Goal: Information Seeking & Learning: Learn about a topic

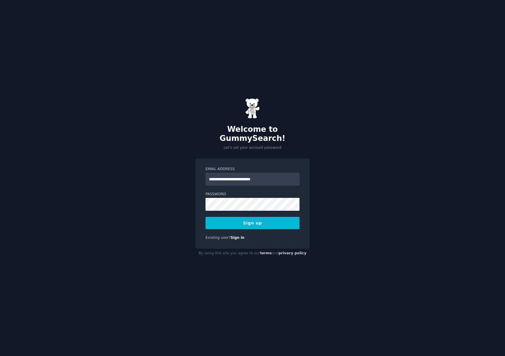
type input "**********"
click at [205, 217] on button "Sign up" at bounding box center [252, 223] width 94 height 12
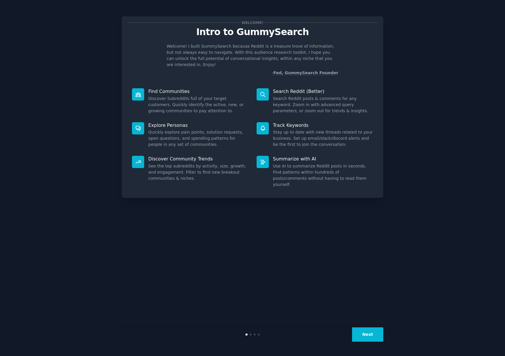
click at [365, 332] on button "Next" at bounding box center [367, 334] width 31 height 14
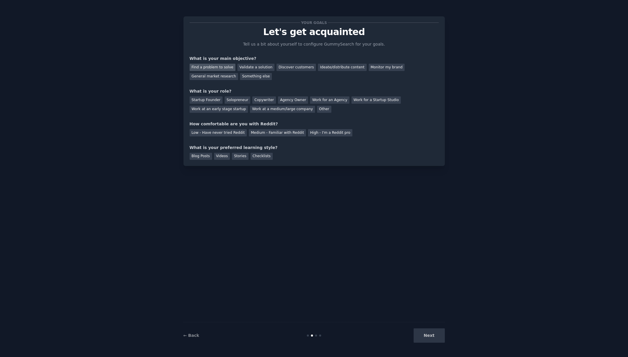
click at [213, 68] on div "Find a problem to solve" at bounding box center [213, 67] width 46 height 7
click at [239, 100] on div "Solopreneur" at bounding box center [238, 99] width 26 height 7
click at [315, 131] on div "High - I'm a Reddit pro" at bounding box center [330, 132] width 44 height 7
click at [210, 154] on div "Blog Posts" at bounding box center [201, 156] width 22 height 7
click at [428, 337] on button "Next" at bounding box center [429, 335] width 31 height 14
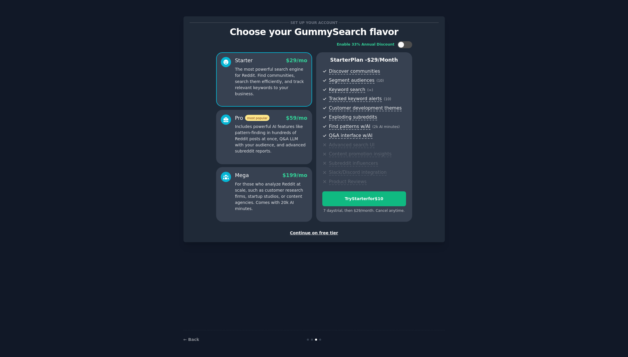
click at [316, 232] on div "Continue on free tier" at bounding box center [314, 233] width 249 height 6
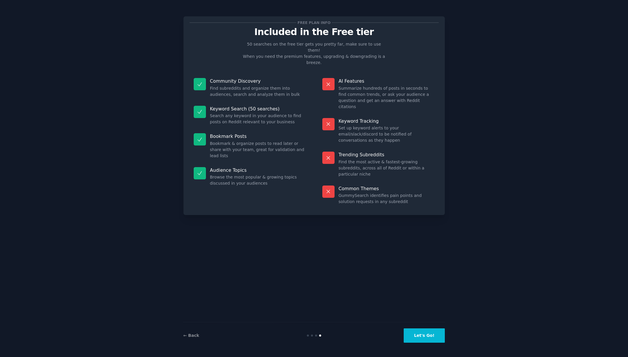
click at [433, 338] on button "Let's Go!" at bounding box center [424, 335] width 41 height 14
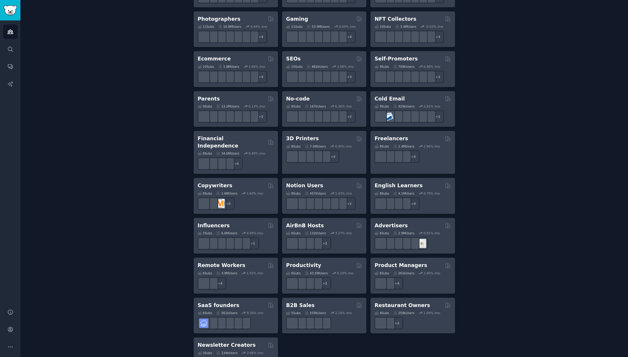
scroll to position [317, 0]
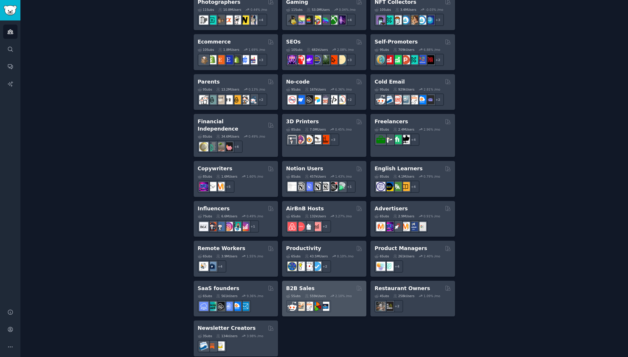
click at [300, 285] on h2 "B2B Sales" at bounding box center [300, 288] width 29 height 7
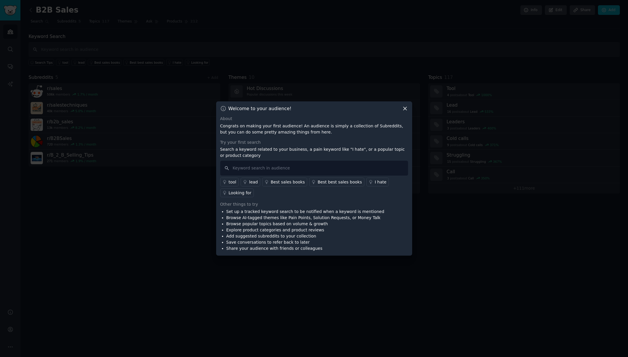
click at [375, 182] on div "I hate" at bounding box center [381, 182] width 12 height 6
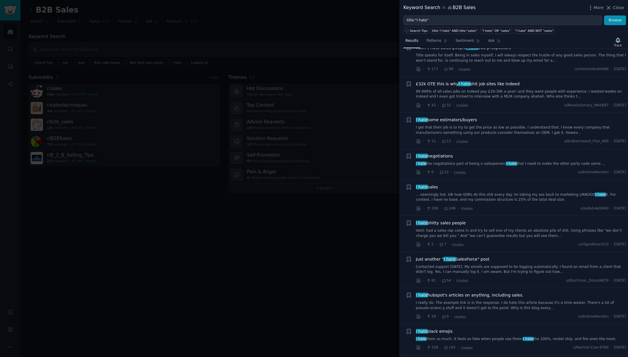
scroll to position [627, 0]
click at [505, 4] on div "Keyword Search in B2B Sales More Close" at bounding box center [514, 7] width 229 height 15
click at [505, 7] on icon at bounding box center [609, 8] width 6 height 6
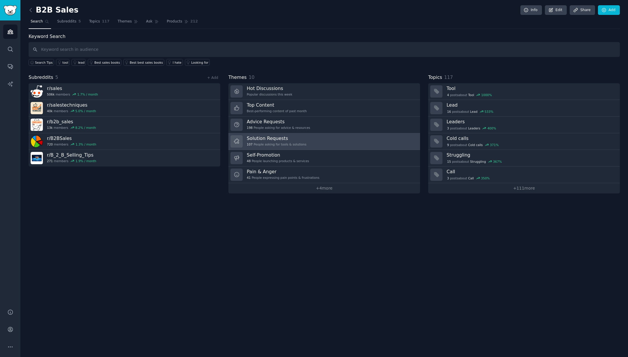
click at [313, 142] on link "Solution Requests 107 People asking for tools & solutions" at bounding box center [325, 141] width 192 height 17
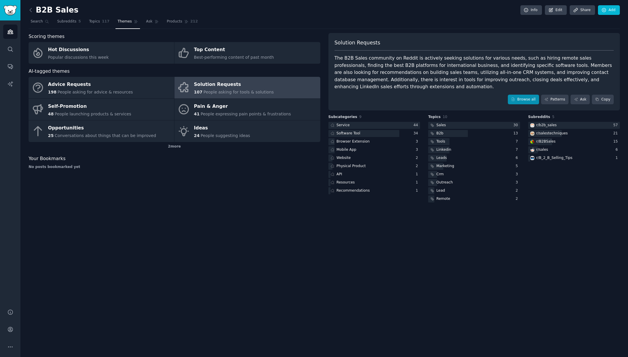
click at [505, 98] on link "Browse all" at bounding box center [523, 100] width 31 height 10
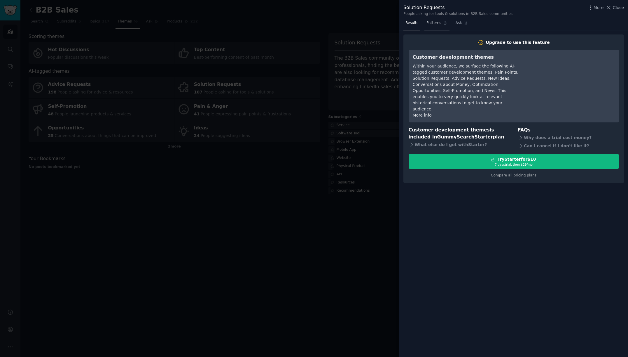
click at [440, 25] on span "Patterns" at bounding box center [434, 22] width 15 height 5
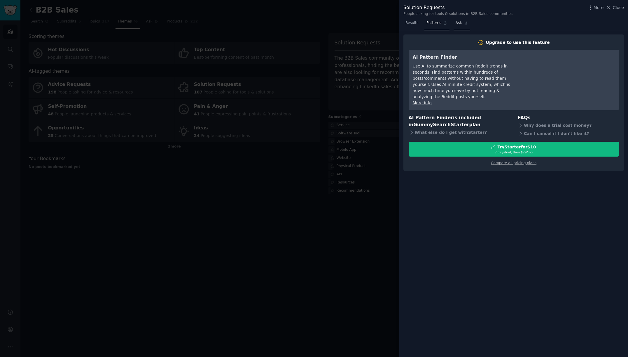
click at [460, 27] on link "Ask" at bounding box center [462, 24] width 17 height 12
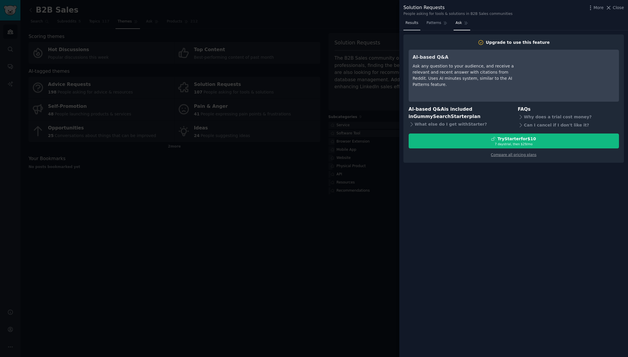
click at [420, 25] on link "Results" at bounding box center [412, 24] width 17 height 12
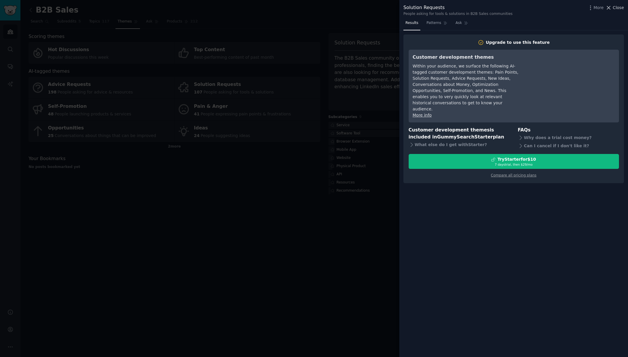
click at [505, 8] on span "Close" at bounding box center [618, 8] width 11 height 6
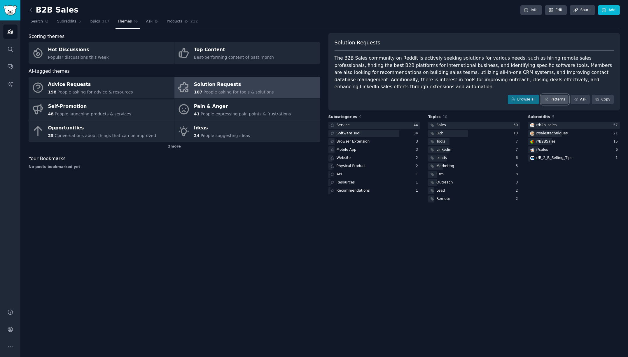
click at [505, 102] on link "Patterns" at bounding box center [554, 100] width 27 height 10
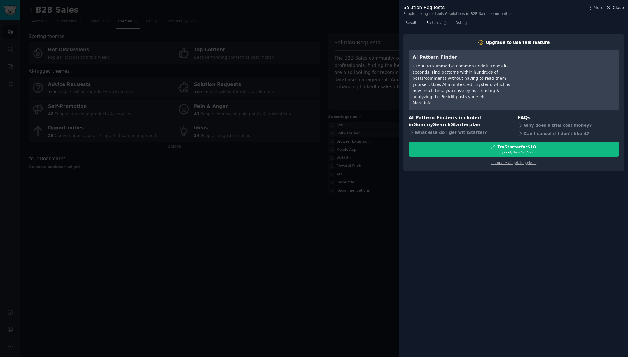
click at [505, 8] on span "Close" at bounding box center [618, 8] width 11 height 6
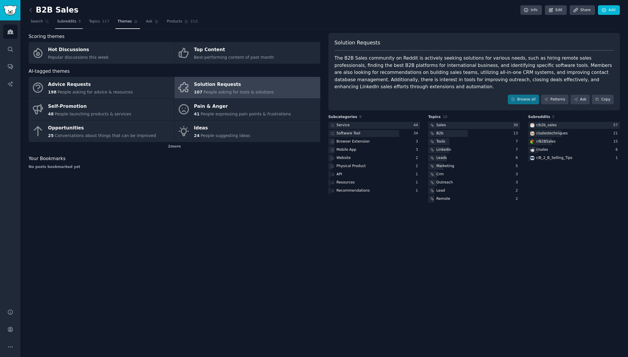
click at [59, 25] on link "Subreddits 5" at bounding box center [69, 23] width 28 height 12
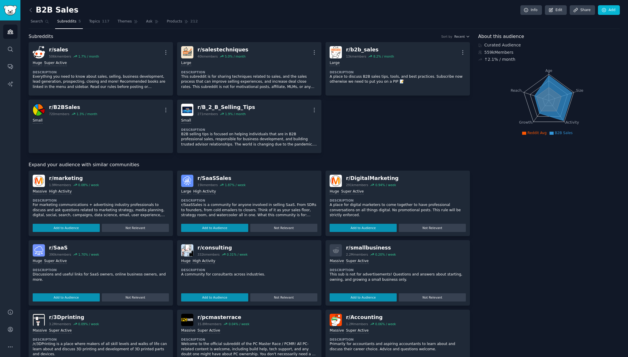
click at [35, 10] on link at bounding box center [32, 10] width 7 height 9
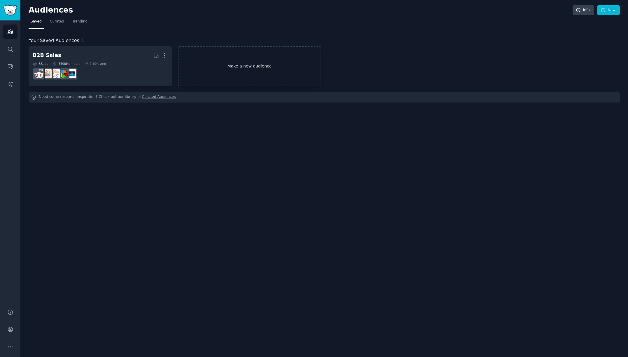
click at [231, 62] on link "Make a new audience" at bounding box center [249, 66] width 143 height 40
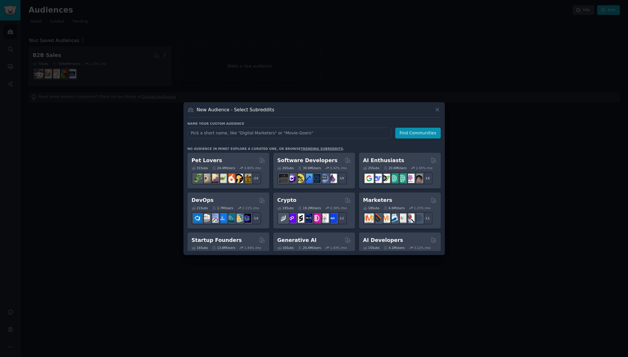
click at [302, 149] on link "trending subreddits" at bounding box center [322, 149] width 42 height 4
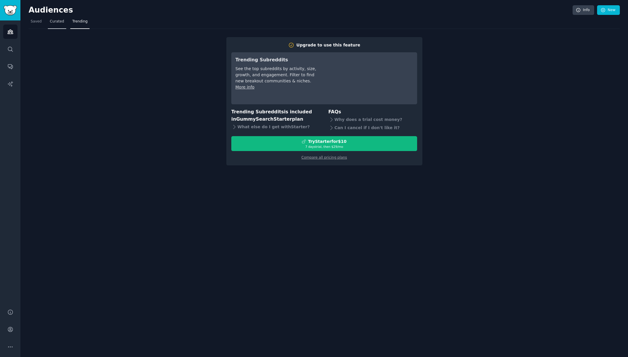
click at [57, 20] on span "Curated" at bounding box center [57, 21] width 14 height 5
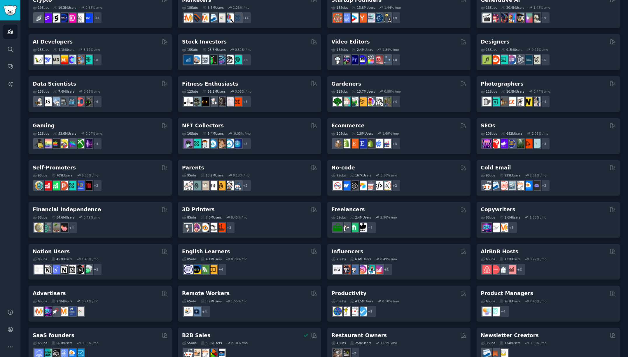
scroll to position [110, 0]
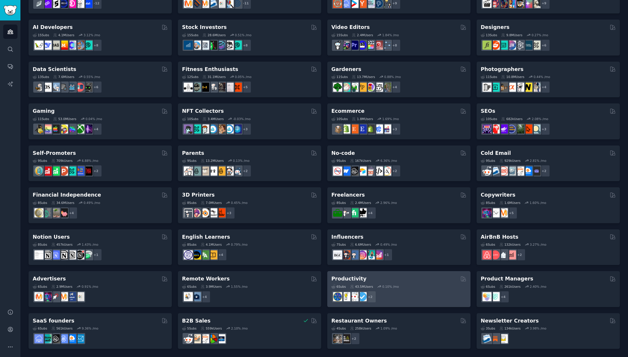
click at [414, 284] on div "6 Sub s 43.5M Users 0.10 % /mo + 2" at bounding box center [399, 292] width 135 height 20
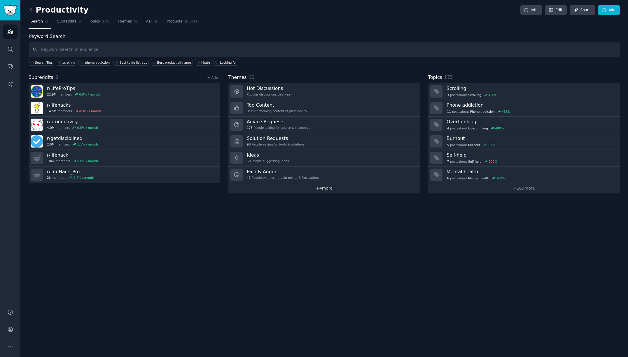
click at [310, 191] on link "+ 4 more" at bounding box center [325, 188] width 192 height 10
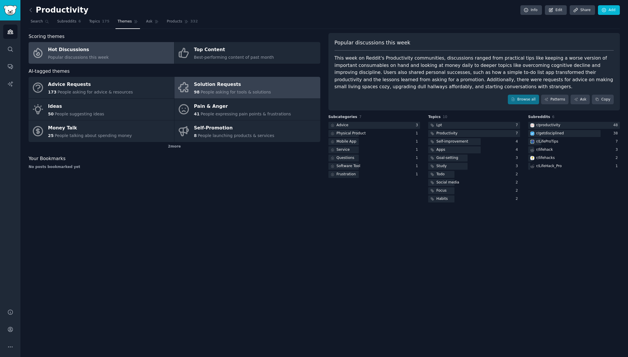
click at [234, 86] on div "Solution Requests" at bounding box center [232, 84] width 77 height 9
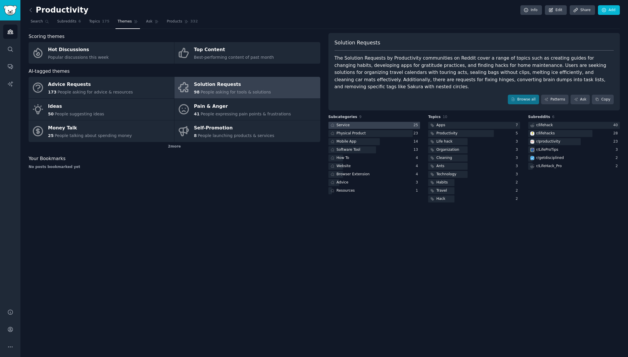
click at [349, 122] on div "Service" at bounding box center [340, 125] width 22 height 7
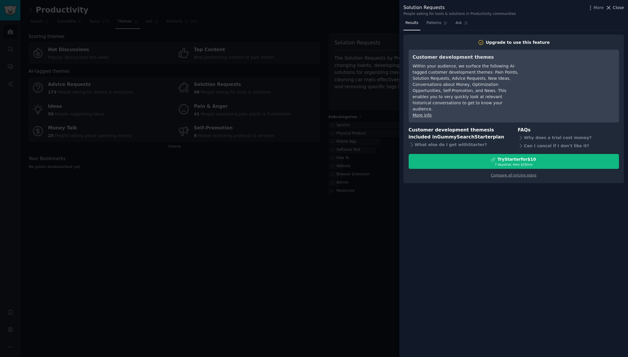
click at [505, 9] on span "Close" at bounding box center [618, 8] width 11 height 6
